Goal: Task Accomplishment & Management: Manage account settings

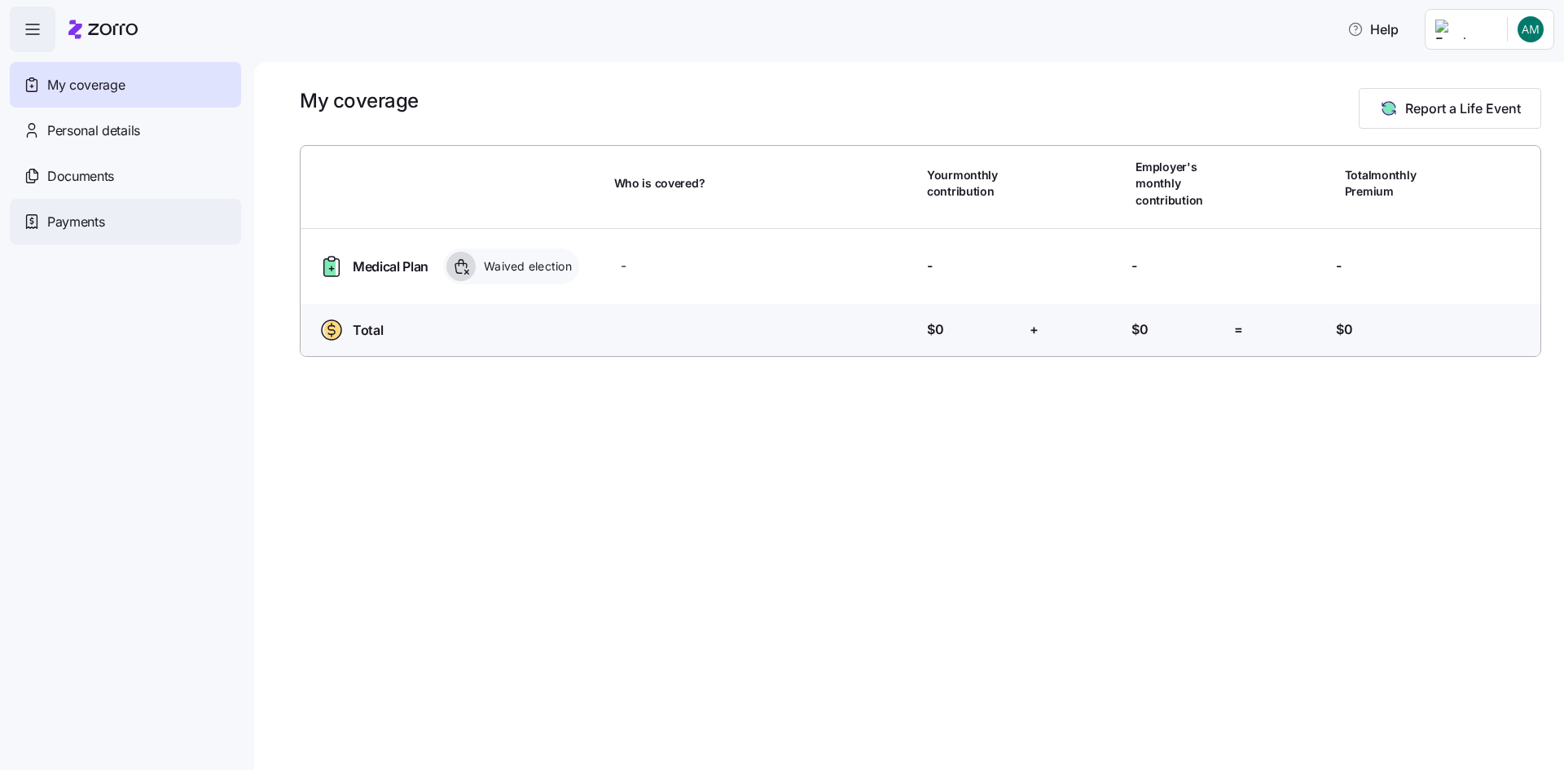
click at [125, 226] on div "Payments" at bounding box center [125, 222] width 231 height 46
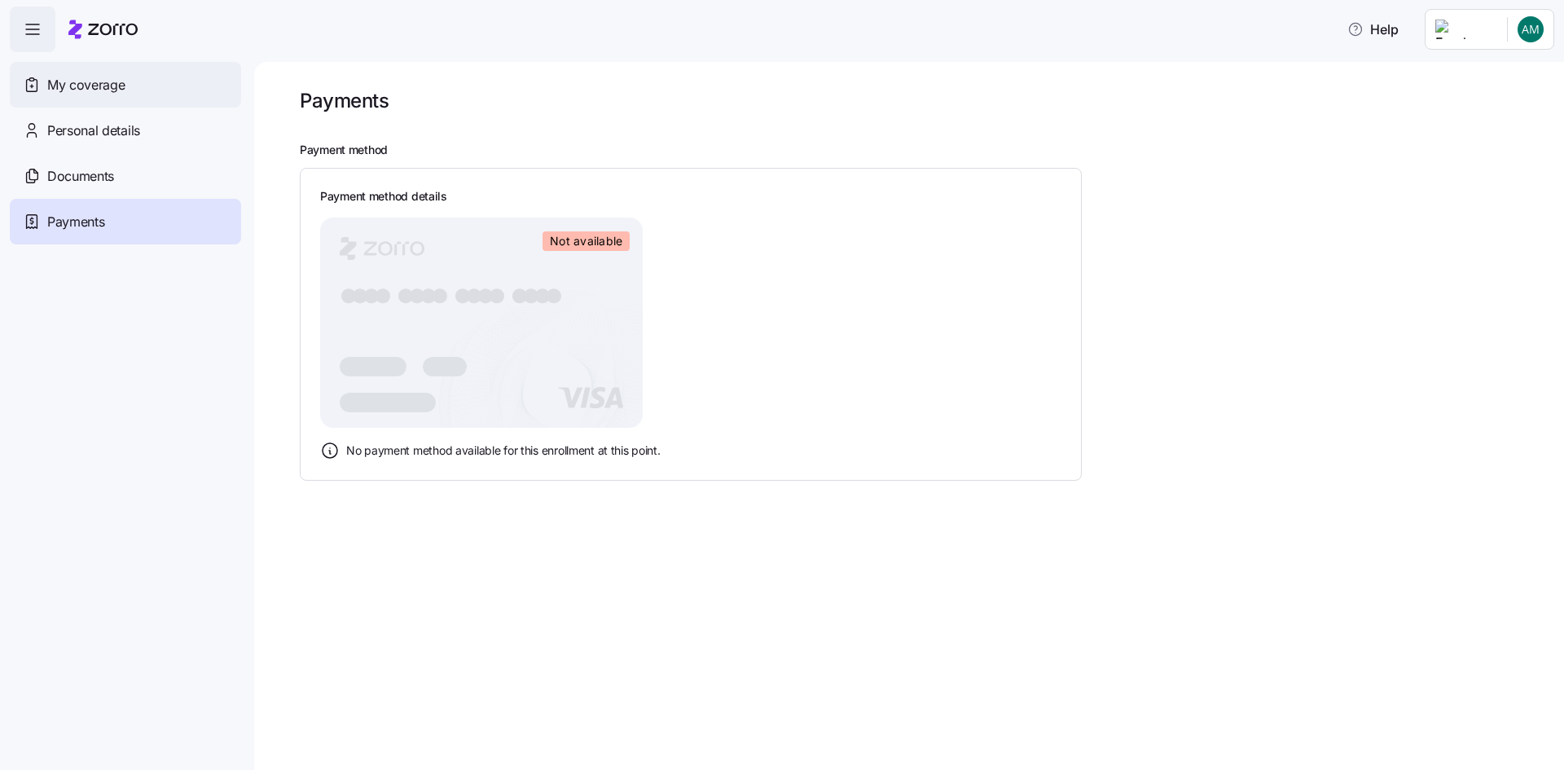
click at [138, 90] on div "My coverage" at bounding box center [125, 85] width 231 height 46
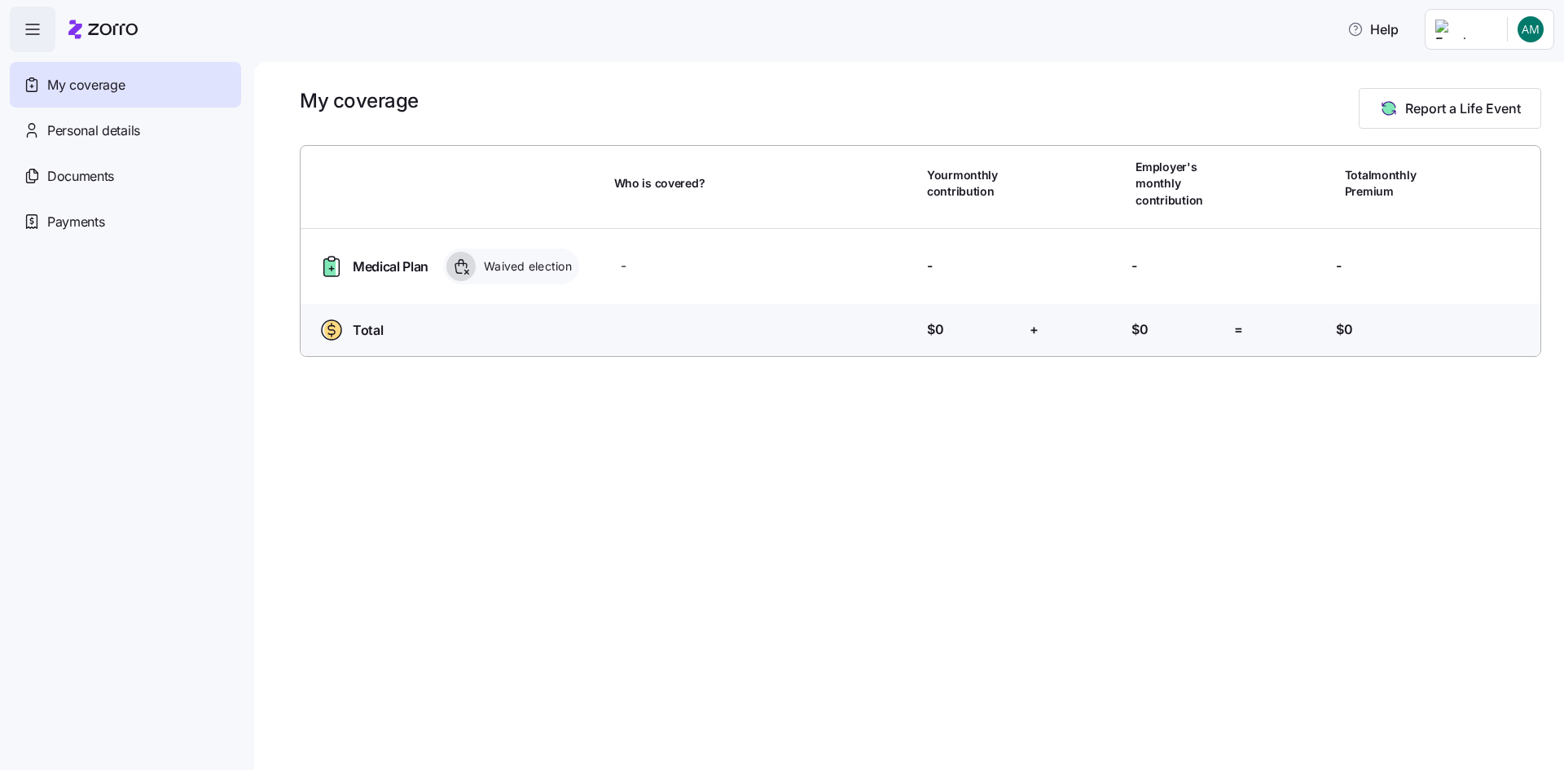
click at [42, 32] on span "button" at bounding box center [33, 29] width 44 height 44
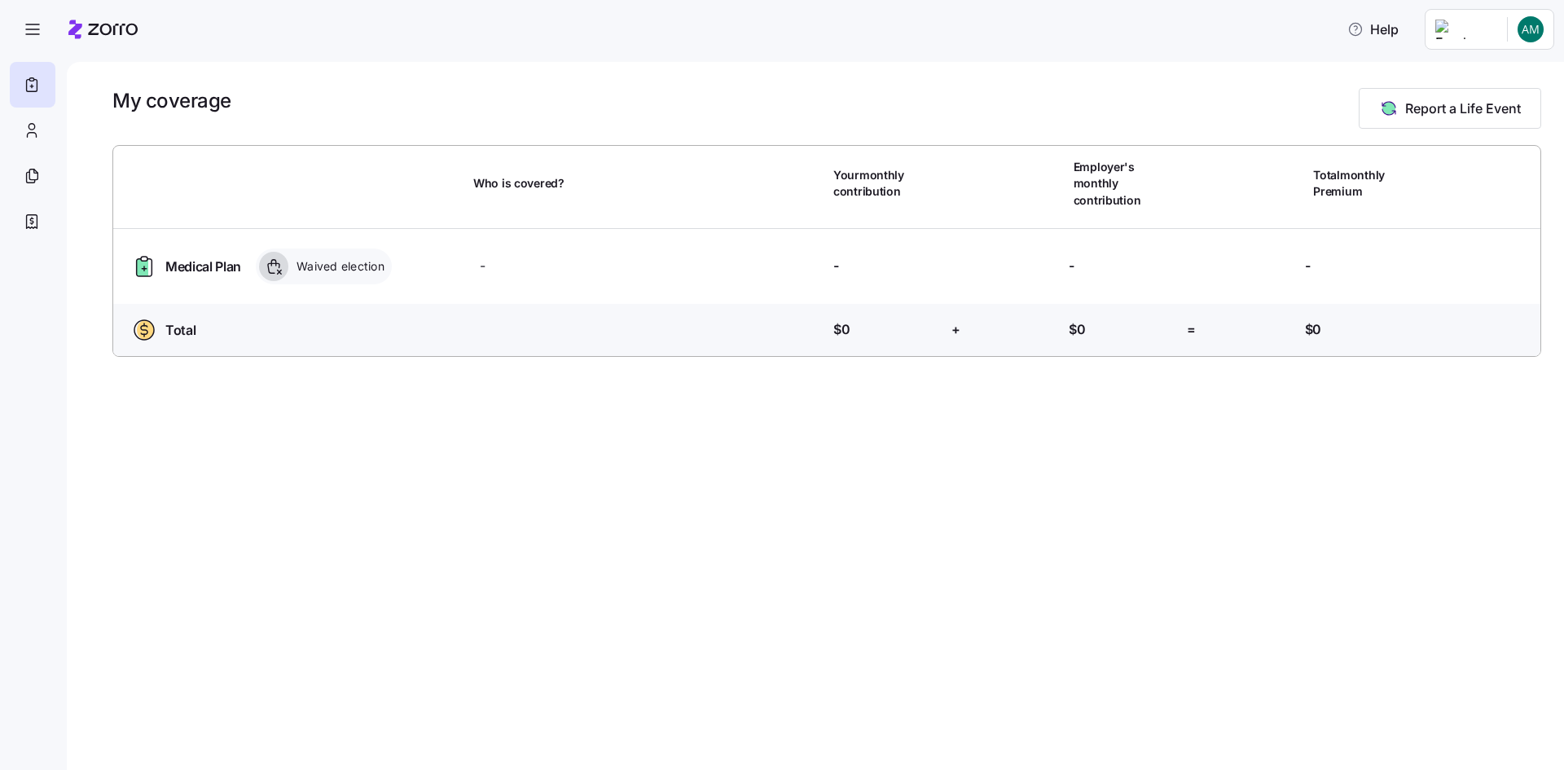
click at [1518, 20] on html "Help My coverage Report a Life Event Who is covered? Your monthly contribution …" at bounding box center [782, 380] width 1564 height 760
click at [1492, 77] on div "Admin view" at bounding box center [1476, 73] width 85 height 18
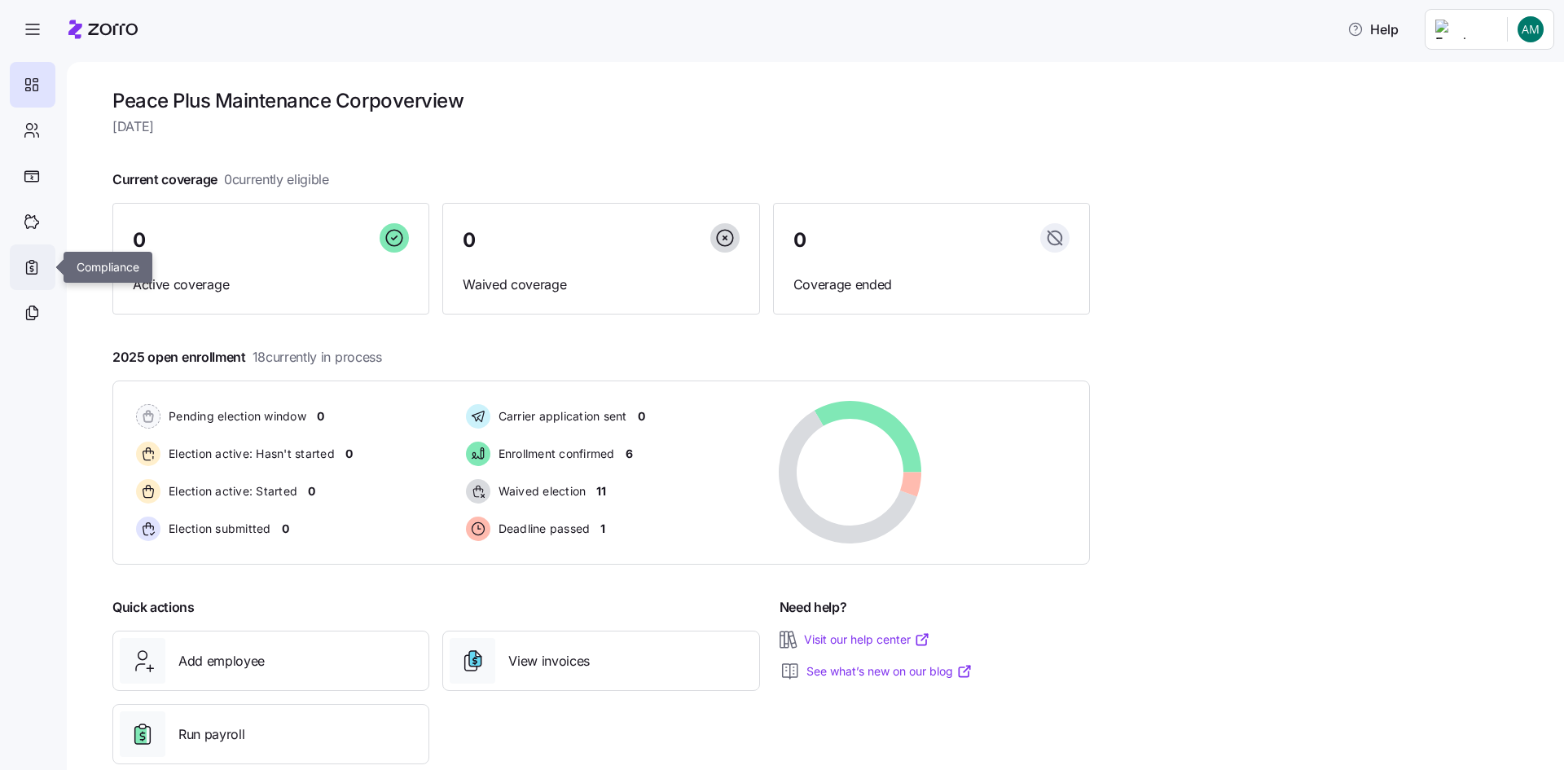
click at [32, 273] on icon at bounding box center [32, 267] width 18 height 20
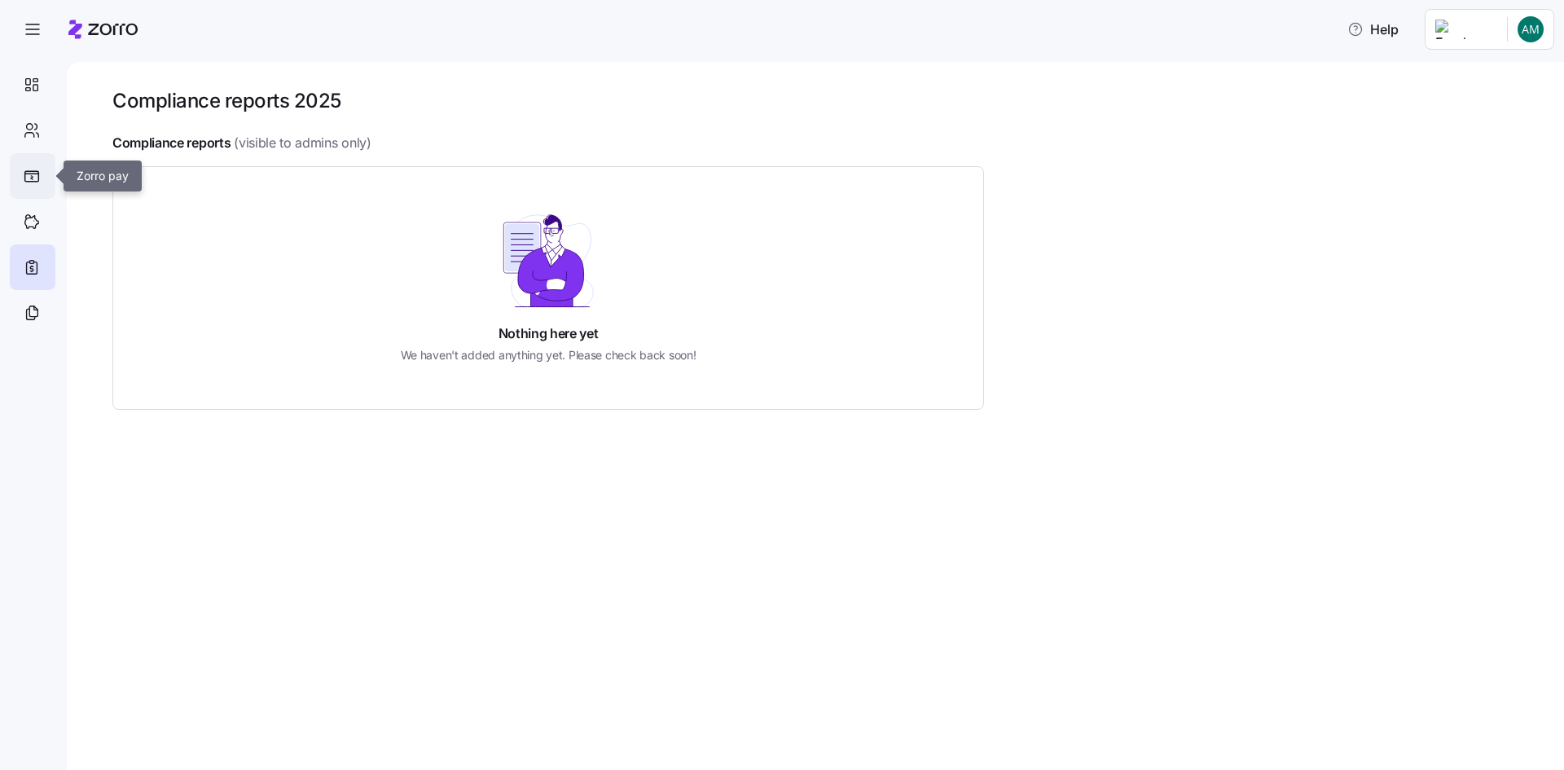
click at [26, 178] on icon at bounding box center [32, 176] width 16 height 12
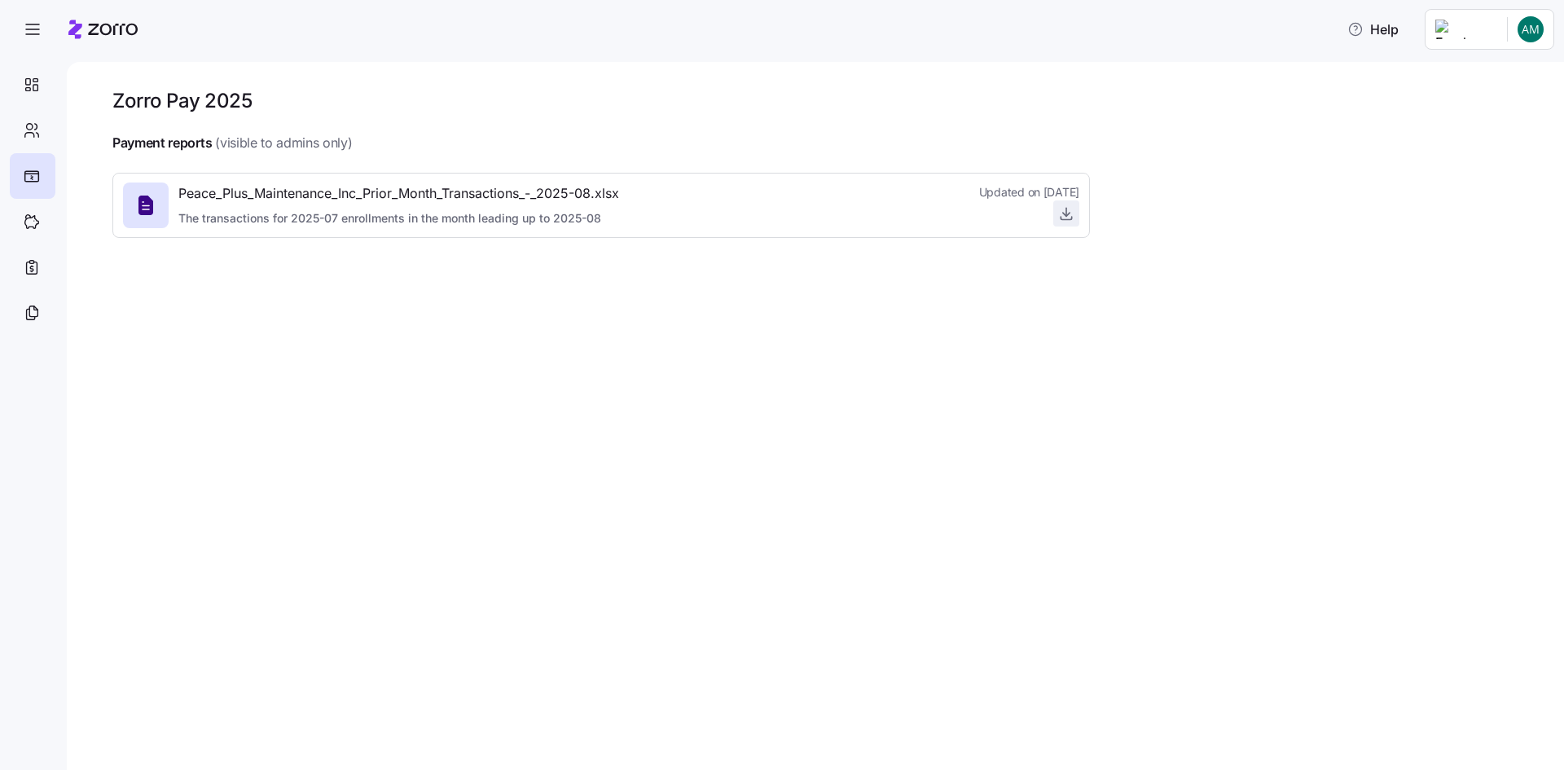
click at [1064, 218] on icon "button" at bounding box center [1066, 213] width 16 height 16
click at [1078, 462] on div "Zorro Pay 2025 Payment reports (visible to admins only) Peace_Plus_Maintenance_…" at bounding box center [815, 416] width 1497 height 708
click at [45, 80] on div at bounding box center [33, 85] width 46 height 46
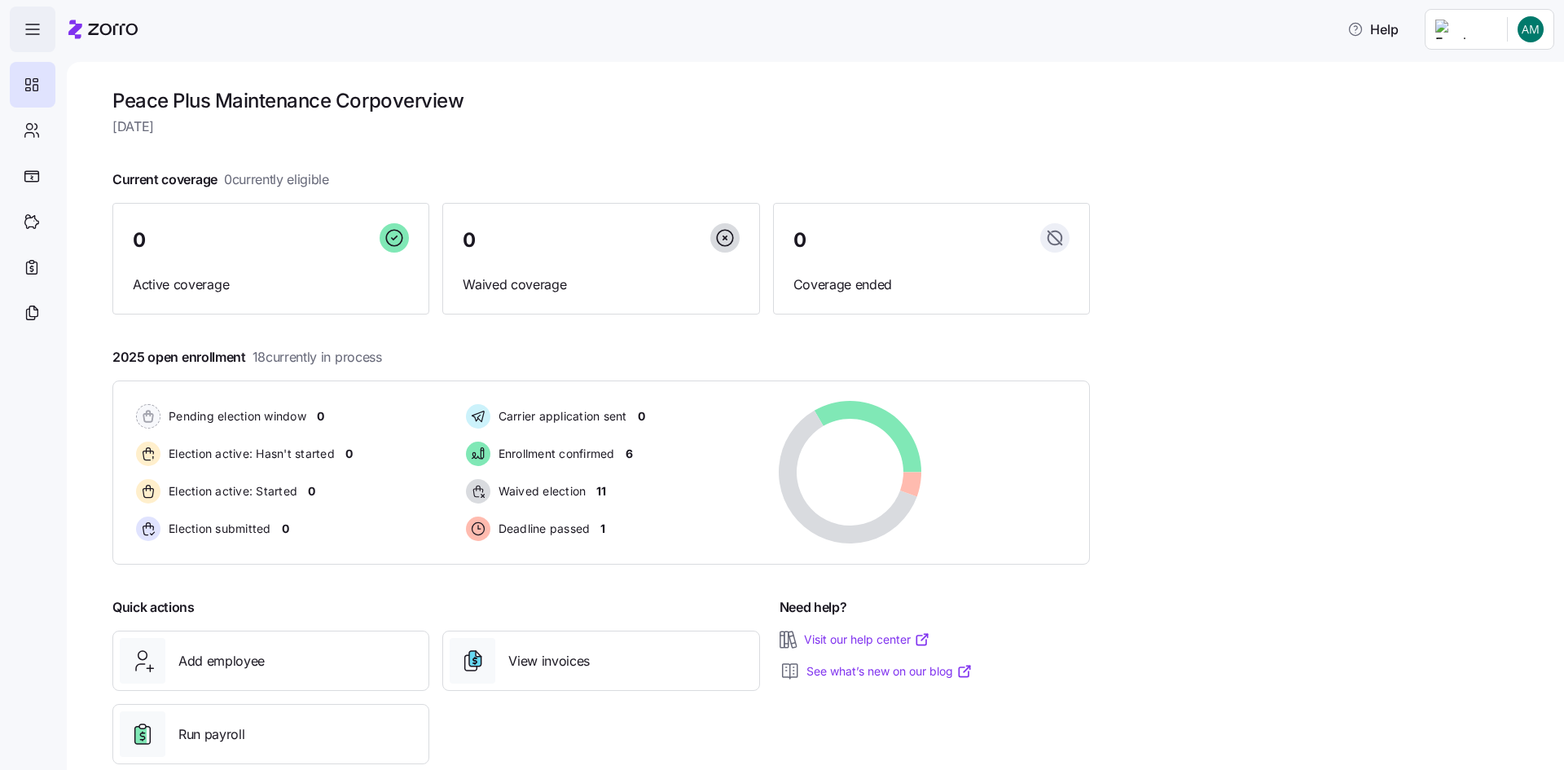
click at [22, 24] on span "button" at bounding box center [33, 29] width 44 height 44
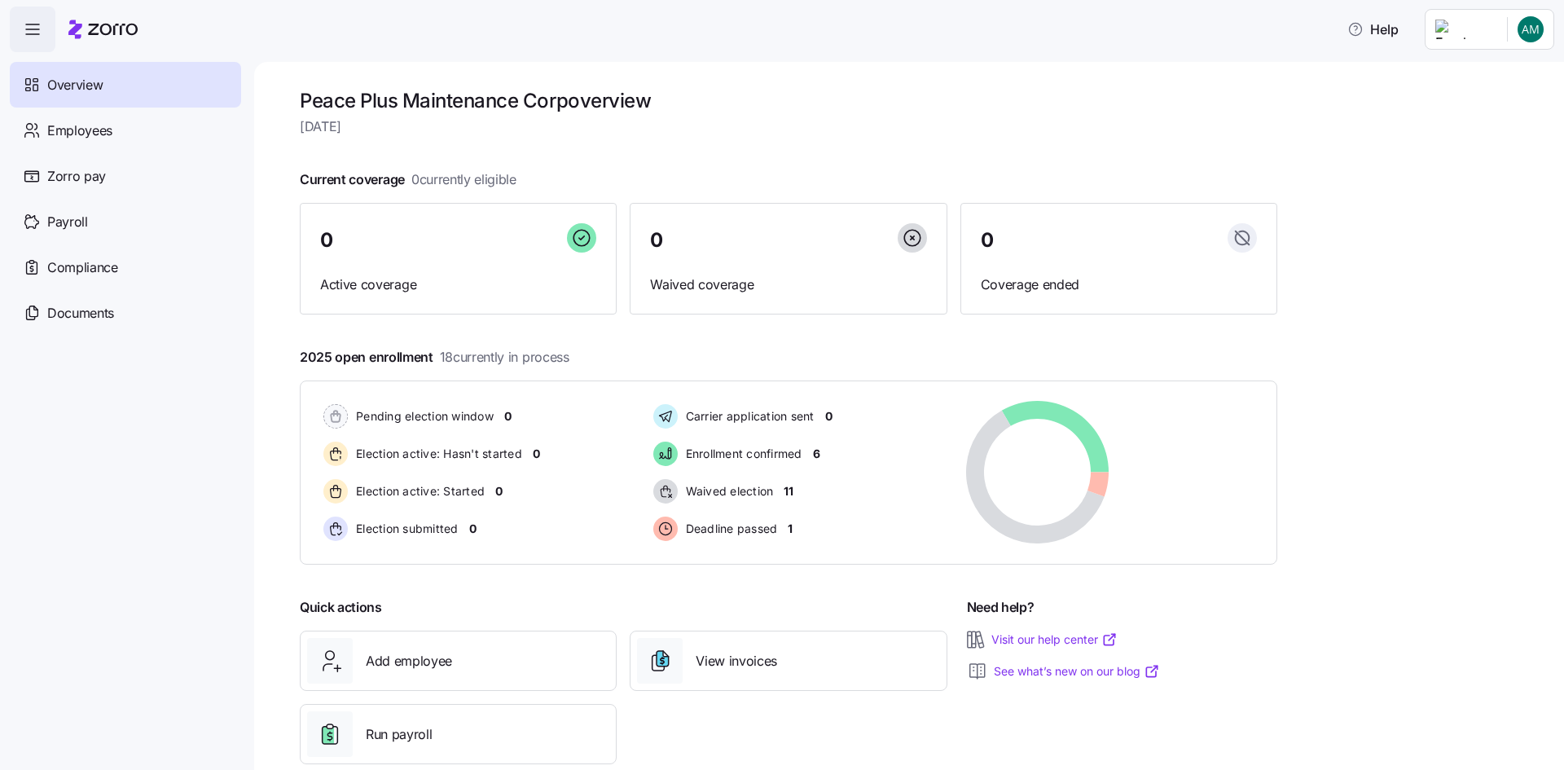
click at [1429, 21] on div "Help" at bounding box center [782, 30] width 1545 height 46
click at [1465, 27] on html "Help Overview Employees Zorro pay Payroll Compliance Documents Peace Plus Maint…" at bounding box center [782, 380] width 1564 height 760
click at [1502, 287] on html "Help Overview Employees Zorro pay Payroll Compliance Documents Peace Plus Maint…" at bounding box center [782, 380] width 1564 height 760
click at [134, 138] on div "Employees" at bounding box center [125, 131] width 231 height 46
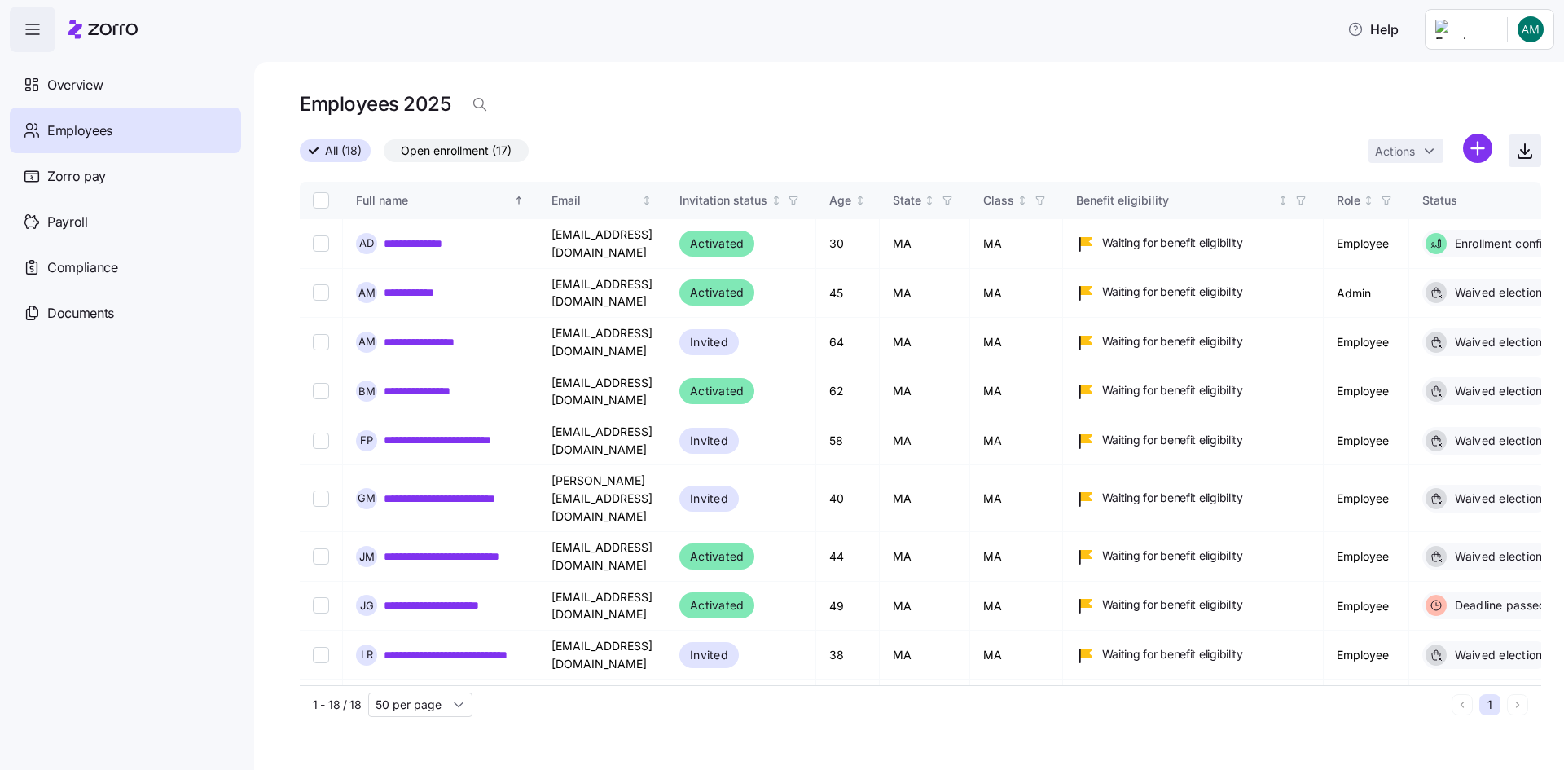
click at [1521, 148] on icon "button" at bounding box center [1525, 151] width 20 height 20
